Goal: Task Accomplishment & Management: Complete application form

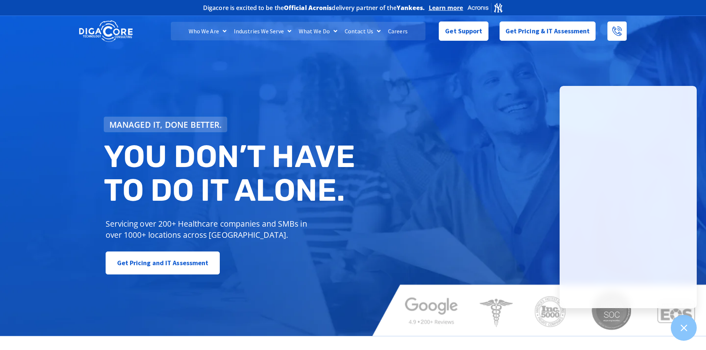
click at [399, 32] on link "Careers" at bounding box center [397, 31] width 27 height 19
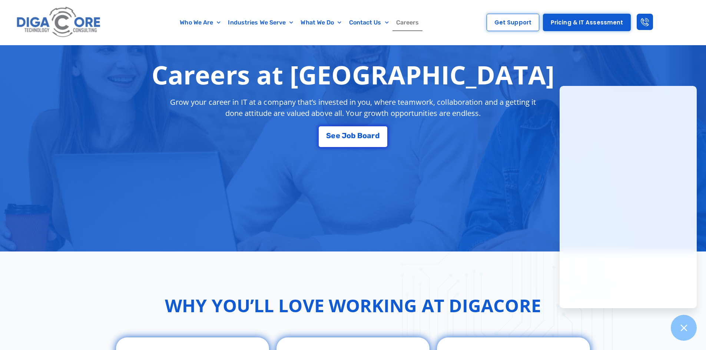
scroll to position [148, 0]
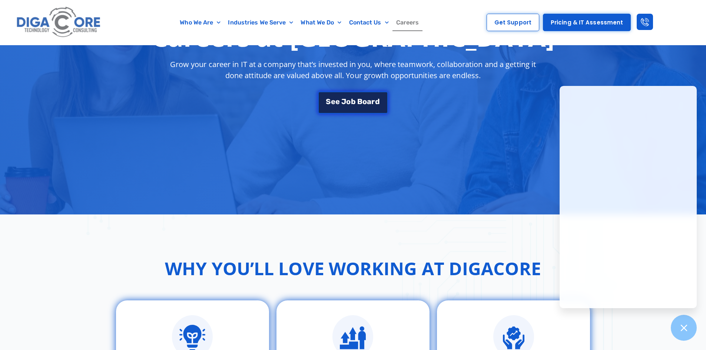
click at [363, 104] on span "o" at bounding box center [364, 101] width 4 height 7
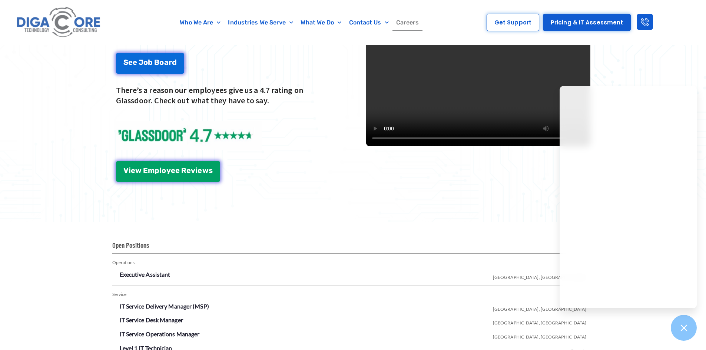
scroll to position [934, 0]
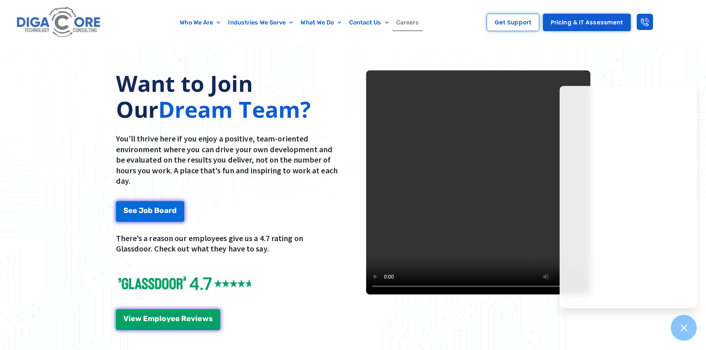
click at [651, 77] on div "Want to Join Our Dream Team? You'll thrive here if you enjoy a positive, team-o…" at bounding box center [353, 200] width 706 height 341
click at [659, 79] on div "Want to Join Our Dream Team? You'll thrive here if you enjoy a positive, team-o…" at bounding box center [353, 200] width 706 height 341
click at [684, 337] on div at bounding box center [683, 328] width 27 height 27
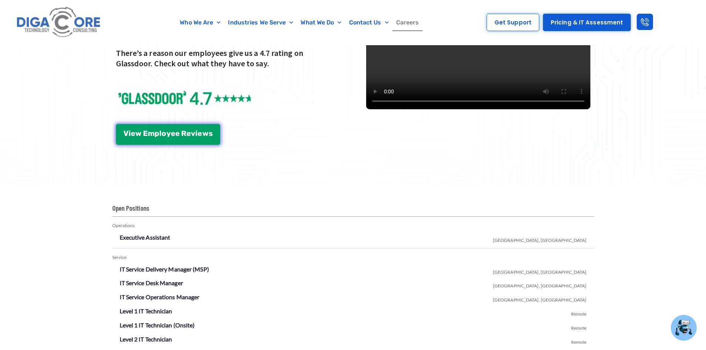
scroll to position [1193, 0]
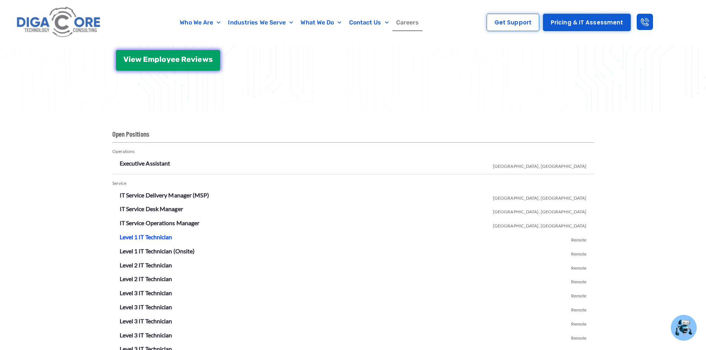
click at [161, 236] on link "Level 1 IT Technician" at bounding box center [146, 236] width 53 height 7
